Goal: Understand process/instructions: Learn how to perform a task or action

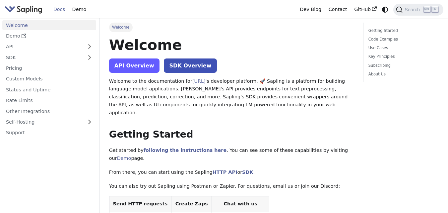
click at [137, 66] on link "API Overview" at bounding box center [134, 65] width 50 height 14
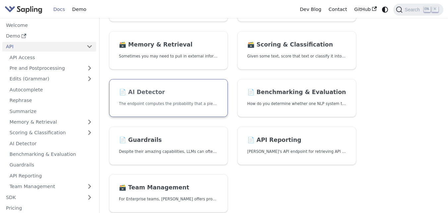
scroll to position [199, 0]
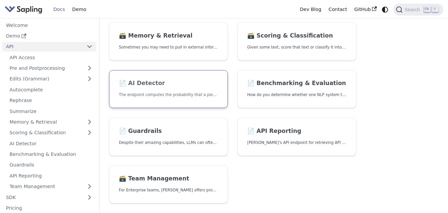
click at [175, 85] on h2 "📄️ AI Detector" at bounding box center [168, 83] width 99 height 7
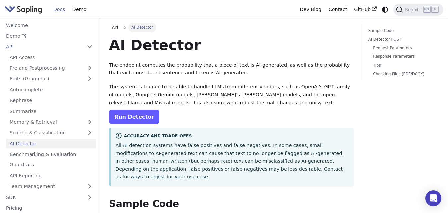
click at [136, 114] on link "Run Detector" at bounding box center [134, 116] width 50 height 14
